Goal: Task Accomplishment & Management: Complete application form

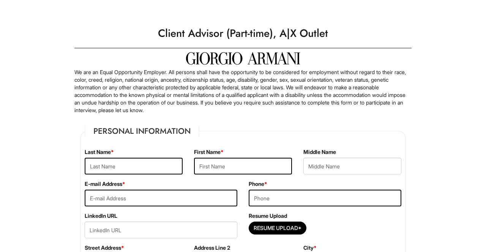
scroll to position [123, 0]
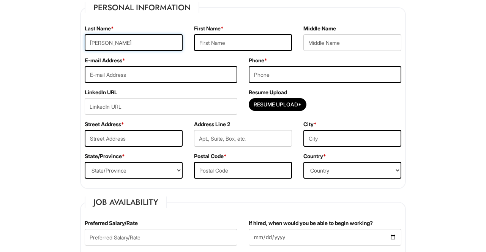
type input "[PERSON_NAME]"
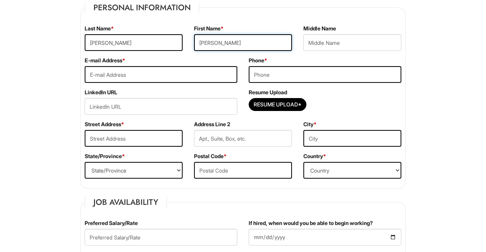
type input "[PERSON_NAME]"
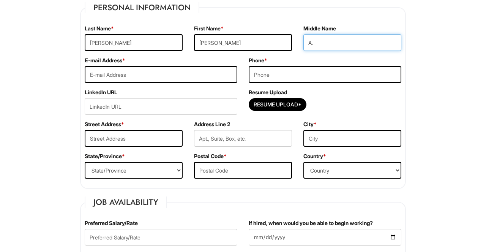
type input "A."
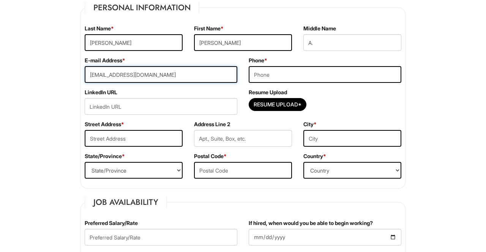
type input "[EMAIL_ADDRESS][DOMAIN_NAME]"
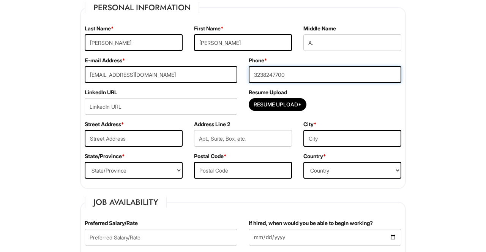
type input "3238247700"
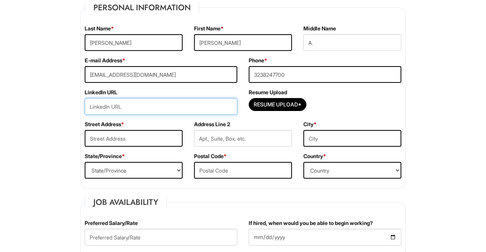
click at [126, 105] on input "url" at bounding box center [161, 106] width 153 height 17
paste input "[DOMAIN_NAME][URL]"
type input "[DOMAIN_NAME][URL]"
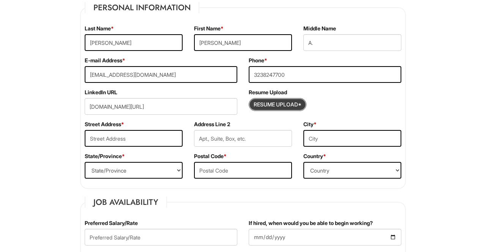
click at [270, 102] on input "Resume Upload*" at bounding box center [277, 104] width 57 height 12
type input "C:\fakepath\[PERSON_NAME].pdf"
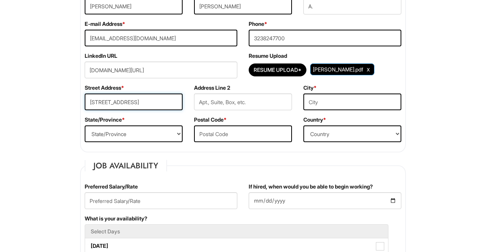
type input "[STREET_ADDRESS]"
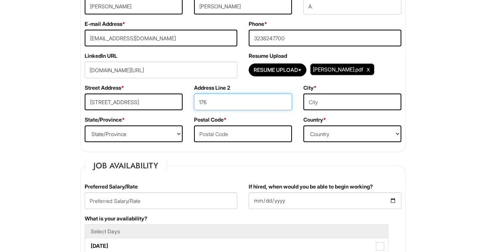
type input "176"
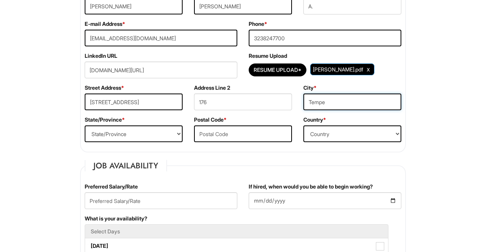
type input "Tempe"
select select "AZ"
click at [219, 122] on label "Postal Code *" at bounding box center [210, 120] width 33 height 8
type input "85282"
select select "[GEOGRAPHIC_DATA]"
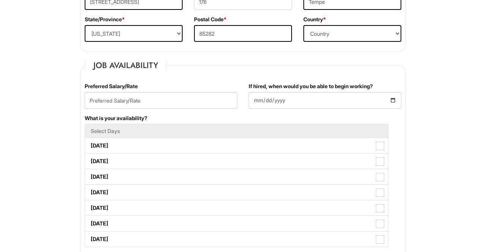
scroll to position [274, 0]
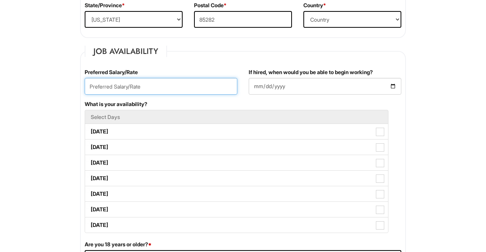
click at [168, 83] on input "text" at bounding box center [161, 86] width 153 height 17
type input "5"
type input "60000"
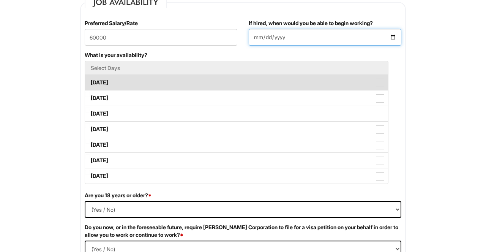
scroll to position [324, 0]
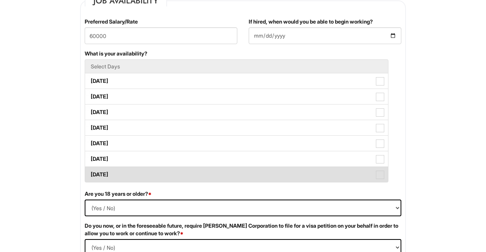
type input "[DATE]"
click at [146, 168] on label "[DATE]" at bounding box center [236, 174] width 303 height 15
click at [90, 168] on Available_Sunday "[DATE]" at bounding box center [87, 170] width 5 height 5
checkbox Available_Sunday "true"
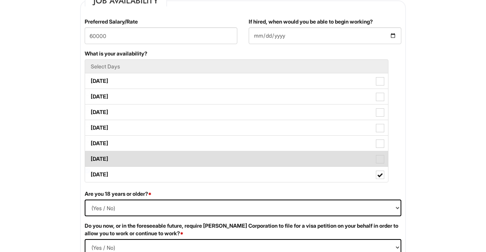
click at [143, 156] on label "[DATE]" at bounding box center [236, 158] width 303 height 15
click at [90, 156] on Available_Saturday "[DATE]" at bounding box center [87, 155] width 5 height 5
checkbox Available_Saturday "true"
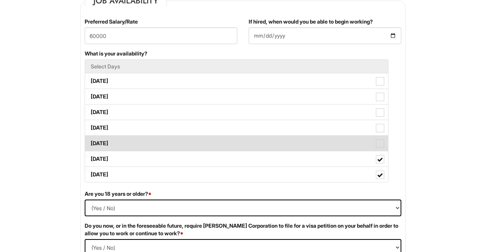
click at [143, 138] on label "[DATE]" at bounding box center [236, 142] width 303 height 15
click at [90, 138] on Available_Friday "[DATE]" at bounding box center [87, 139] width 5 height 5
checkbox Available_Friday "true"
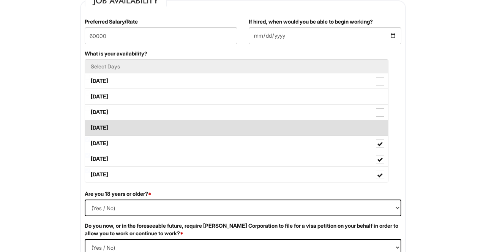
click at [143, 123] on label "[DATE]" at bounding box center [236, 127] width 303 height 15
click at [90, 123] on Available_Thursday "[DATE]" at bounding box center [87, 123] width 5 height 5
checkbox Available_Thursday "true"
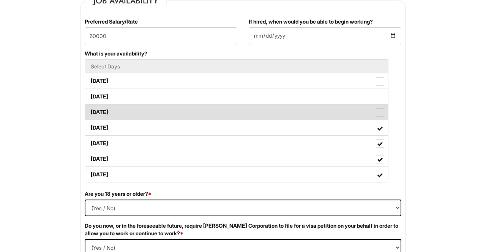
click at [144, 112] on label "[DATE]" at bounding box center [236, 111] width 303 height 15
click at [90, 111] on Available_Wednesday "[DATE]" at bounding box center [87, 108] width 5 height 5
checkbox Available_Wednesday "true"
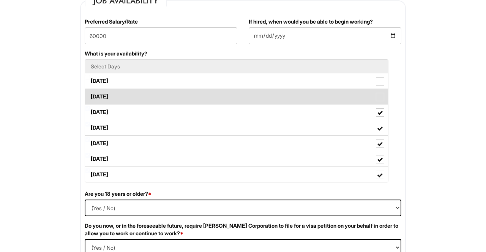
click at [144, 94] on label "[DATE]" at bounding box center [236, 96] width 303 height 15
click at [90, 94] on Available_Tuesday "[DATE]" at bounding box center [87, 92] width 5 height 5
checkbox Available_Tuesday "true"
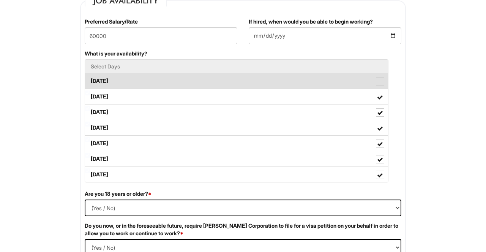
click at [144, 82] on label "[DATE]" at bounding box center [236, 80] width 303 height 15
click at [90, 80] on Available_Monday "[DATE]" at bounding box center [87, 77] width 5 height 5
checkbox Available_Monday "true"
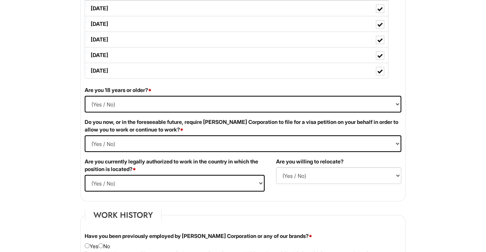
scroll to position [441, 0]
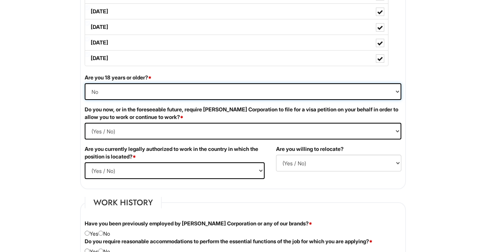
select select "Yes"
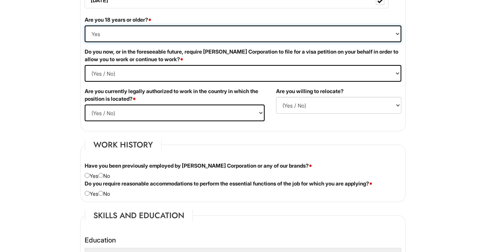
scroll to position [504, 0]
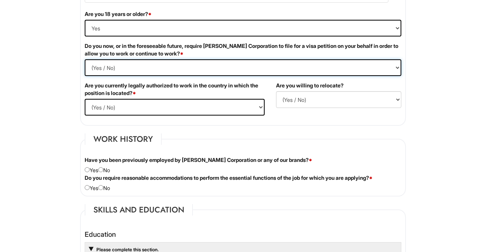
select Required "Yes"
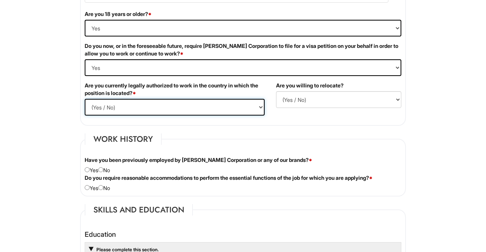
select select "Yes"
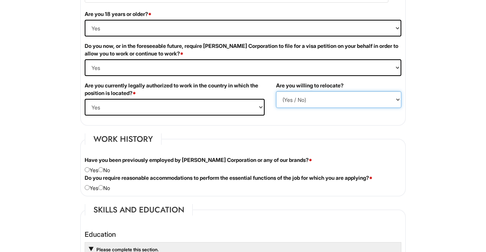
select select "Y"
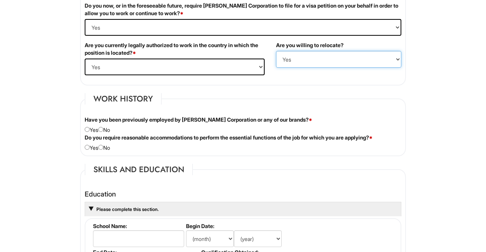
scroll to position [544, 0]
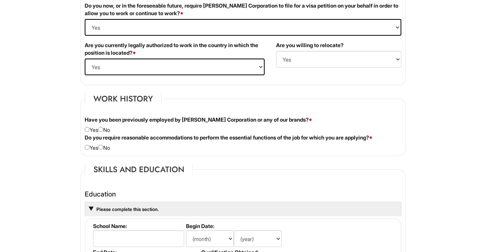
click at [103, 128] on input "radio" at bounding box center [100, 129] width 5 height 5
radio input "true"
click at [106, 144] on div "Do you require reasonable accommodations to perform the essential functions of …" at bounding box center [243, 143] width 328 height 18
click at [106, 149] on div "Do you require reasonable accommodations to perform the essential functions of …" at bounding box center [243, 143] width 328 height 18
click at [103, 147] on input "radio" at bounding box center [100, 147] width 5 height 5
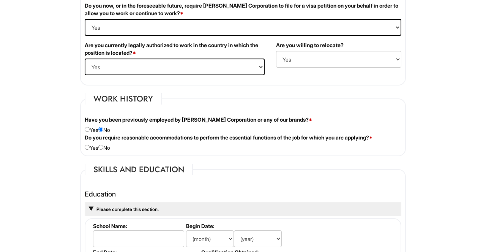
radio input "true"
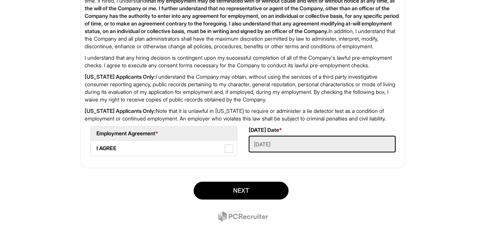
scroll to position [1258, 0]
